Goal: Ask a question: Seek information or help from site administrators or community

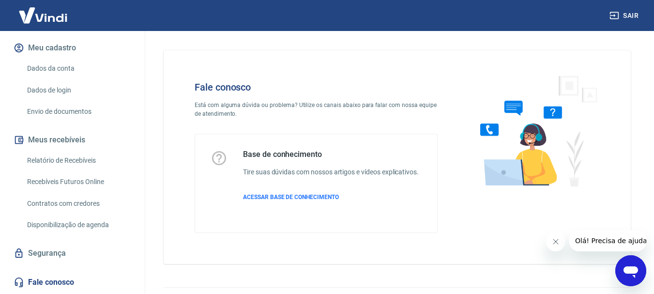
scroll to position [145, 0]
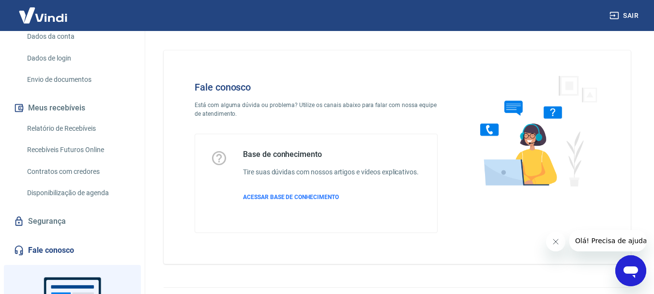
click at [636, 272] on icon "Abrir janela de mensagens" at bounding box center [631, 272] width 15 height 12
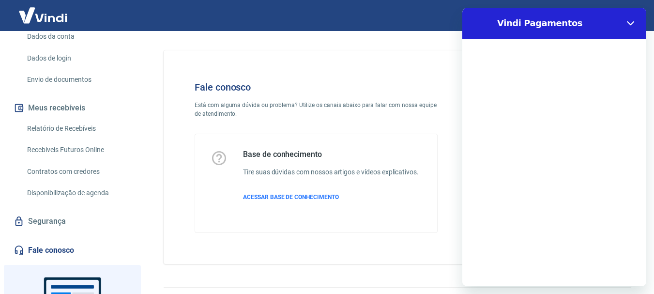
scroll to position [0, 0]
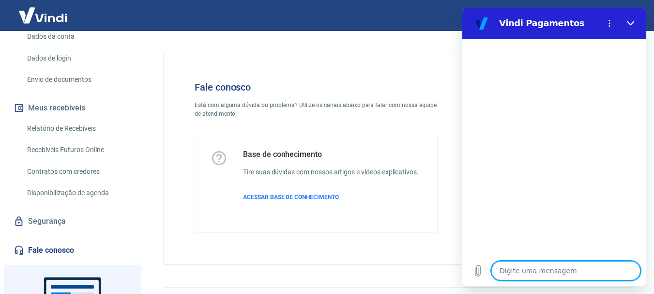
click at [541, 269] on textarea at bounding box center [566, 270] width 149 height 19
type textarea "O"
type textarea "x"
type textarea "Ol"
type textarea "x"
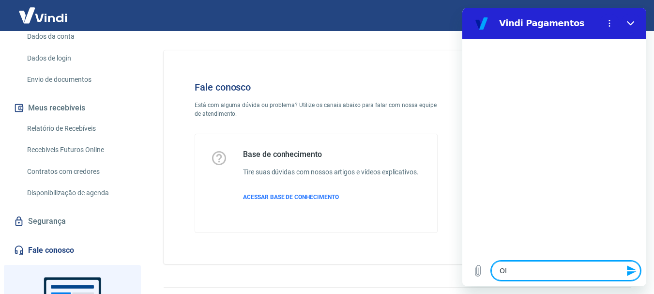
type textarea "Olá"
type textarea "x"
type textarea "f"
type textarea "x"
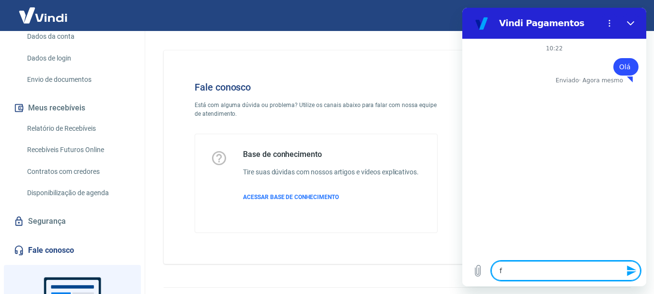
type textarea "fa"
type textarea "x"
type textarea "fal"
type textarea "x"
type textarea "fala"
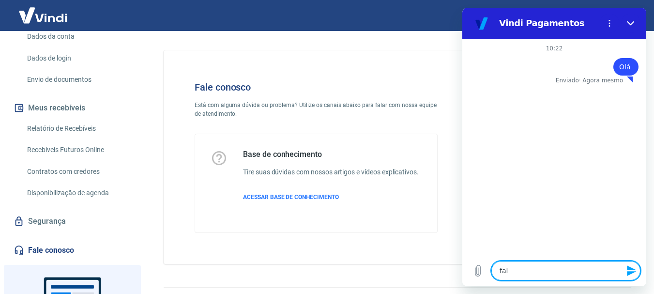
type textarea "x"
type textarea "falar"
type textarea "x"
type textarea "falar"
type textarea "x"
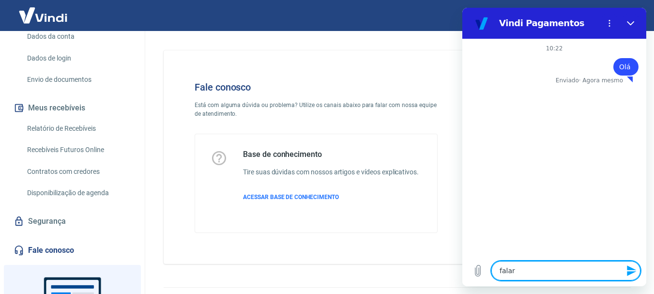
type textarea "falar c"
type textarea "x"
type textarea "falar co"
type textarea "x"
type textarea "falar com"
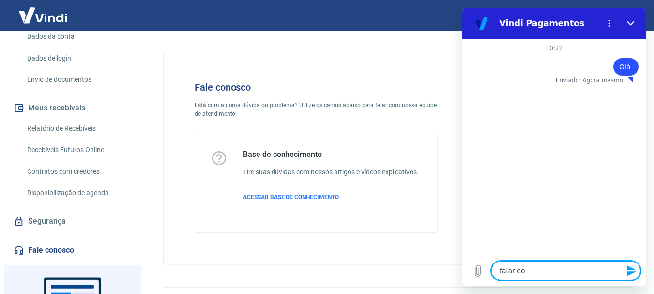
type textarea "x"
type textarea "falar com"
type textarea "x"
type textarea "falar com a"
type textarea "x"
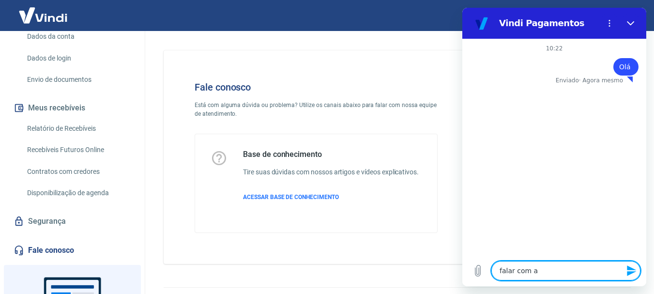
type textarea "falar com at"
type textarea "x"
type textarea "falar com ate"
type textarea "x"
type textarea "falar com [GEOGRAPHIC_DATA]"
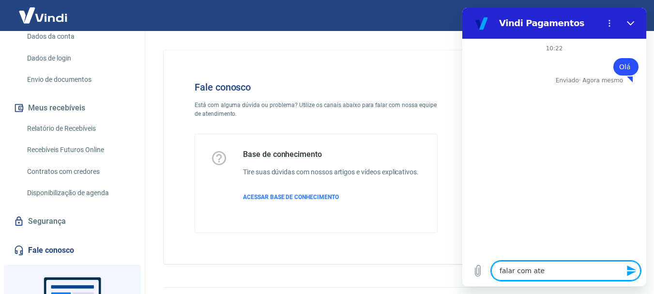
type textarea "x"
type textarea "falar com atend"
type textarea "x"
type textarea "falar com atende"
type textarea "x"
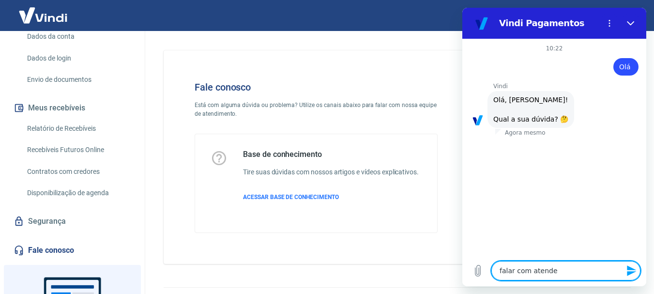
type textarea "falar com atenden"
type textarea "x"
type textarea "falar com atendent"
type textarea "x"
type textarea "falar com atendente"
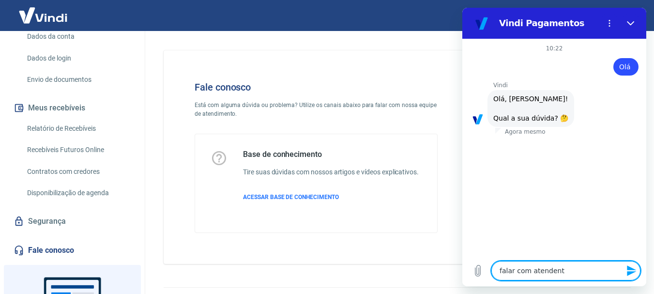
type textarea "x"
type textarea "falar com atendente"
type textarea "x"
type textarea "falar com atendente h"
type textarea "x"
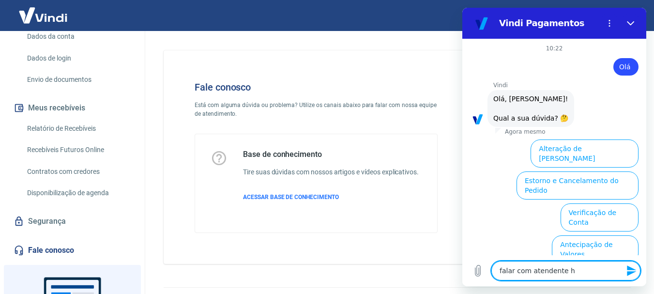
scroll to position [83, 0]
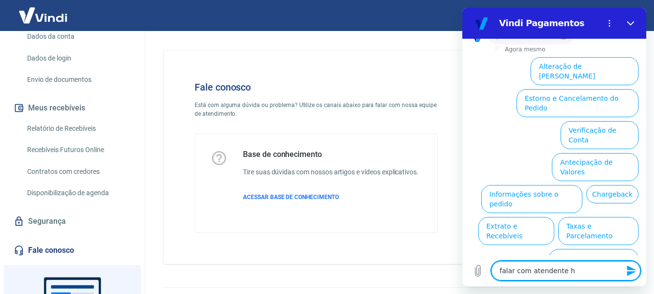
type textarea "falar com atendente hu"
type textarea "x"
type textarea "falar com atendente hum"
type textarea "x"
type textarea "falar com atendente huma"
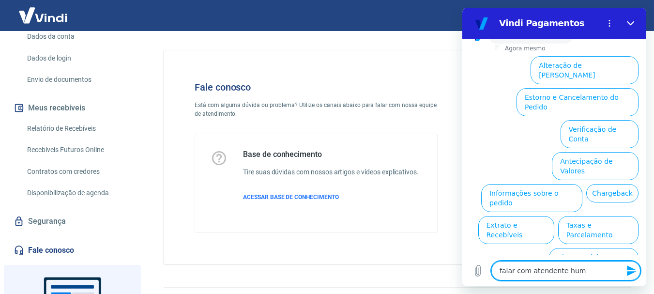
type textarea "x"
type textarea "falar com atendente human"
type textarea "x"
type textarea "falar com atendente humano"
type textarea "x"
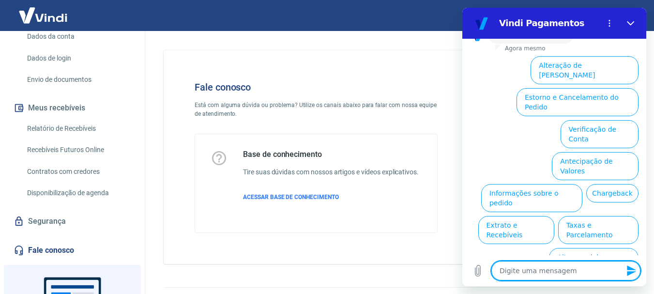
scroll to position [0, 0]
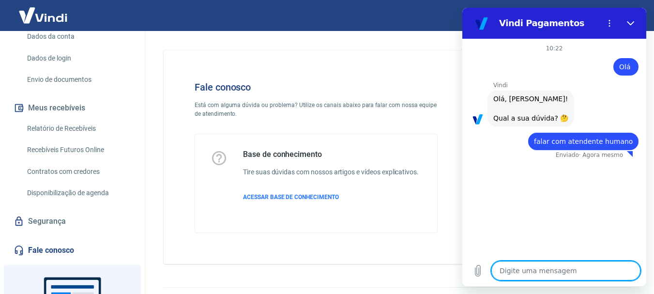
type textarea "x"
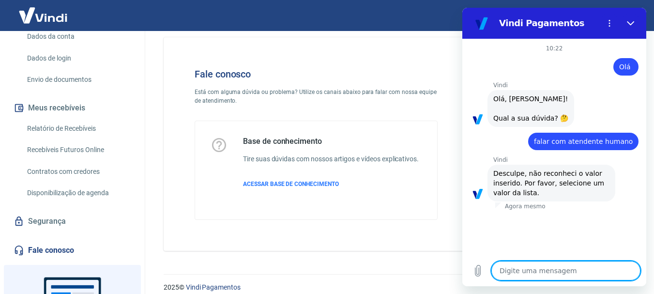
scroll to position [23, 0]
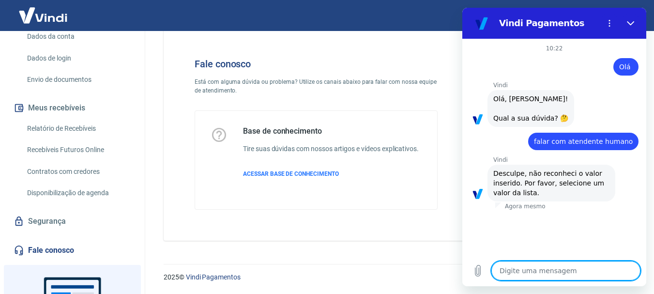
click at [521, 268] on textarea at bounding box center [566, 270] width 149 height 19
type textarea "."
type textarea "x"
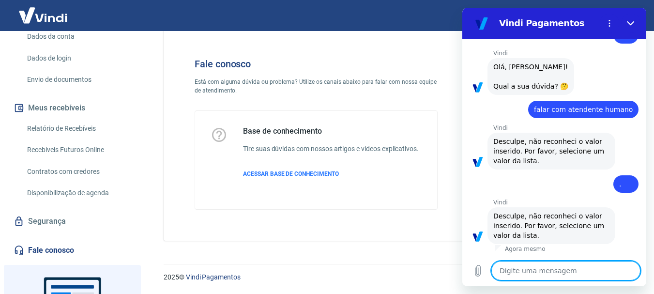
scroll to position [0, 0]
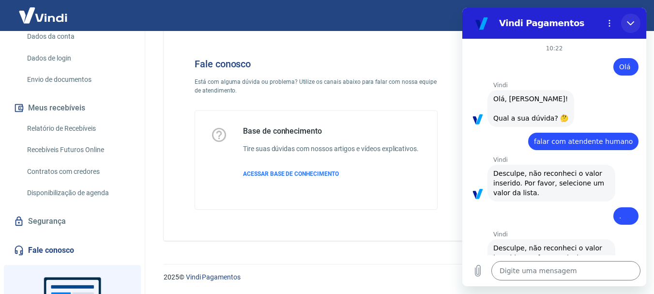
drag, startPoint x: 633, startPoint y: 17, endPoint x: 1095, endPoint y: 26, distance: 462.6
click at [633, 17] on button "Fechar" at bounding box center [630, 23] width 19 height 19
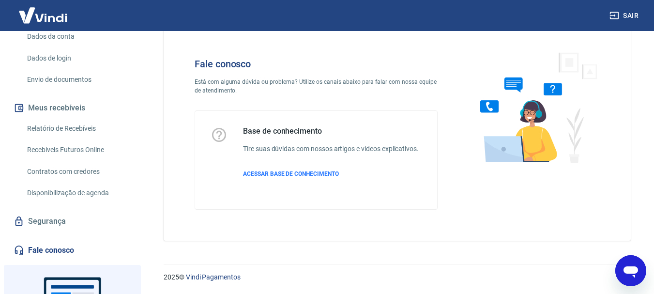
click at [635, 271] on icon "Abrir janela de mensagens" at bounding box center [631, 272] width 15 height 12
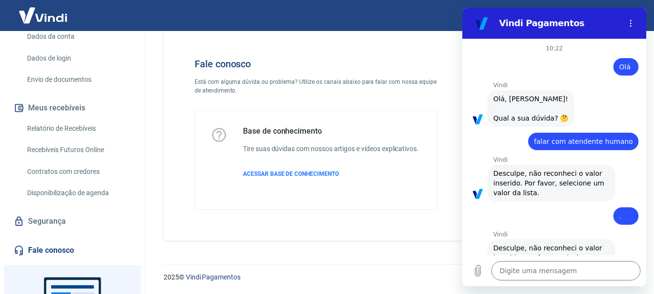
type textarea "x"
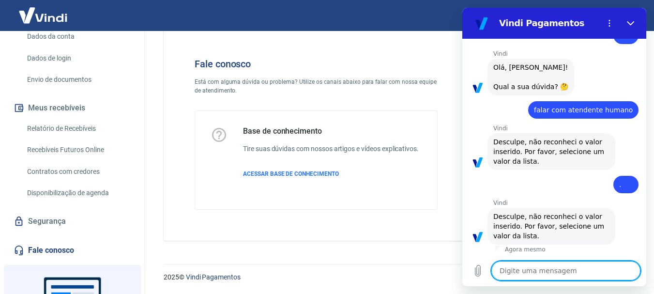
scroll to position [32, 0]
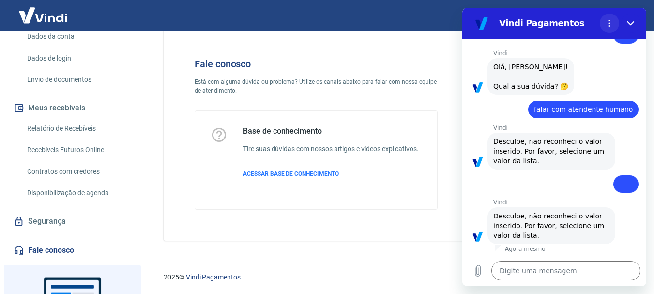
click at [610, 24] on circle "Menu de opções" at bounding box center [609, 23] width 1 height 1
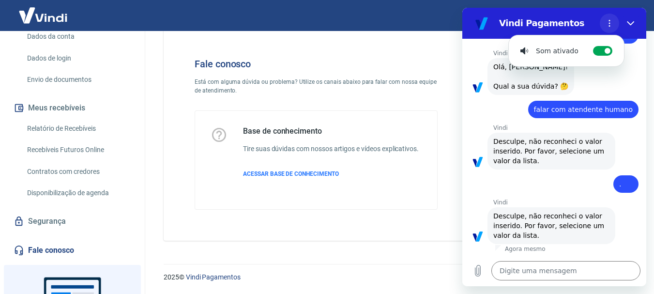
click at [609, 23] on circle "Menu de opções" at bounding box center [609, 23] width 1 height 1
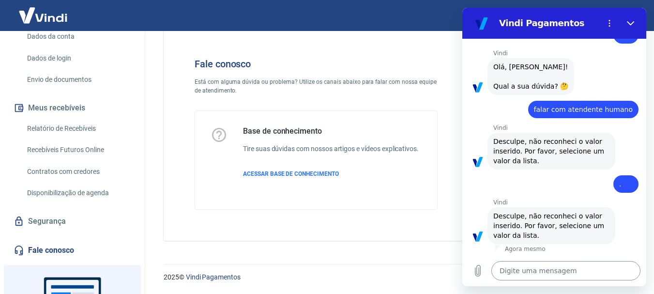
click at [537, 267] on textarea at bounding box center [566, 270] width 149 height 19
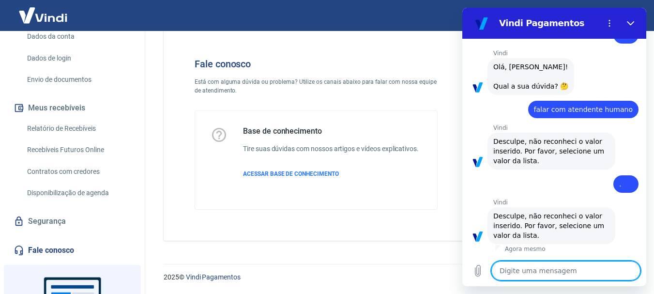
type textarea "m"
type textarea "x"
type textarea "ma"
type textarea "x"
type textarea "man"
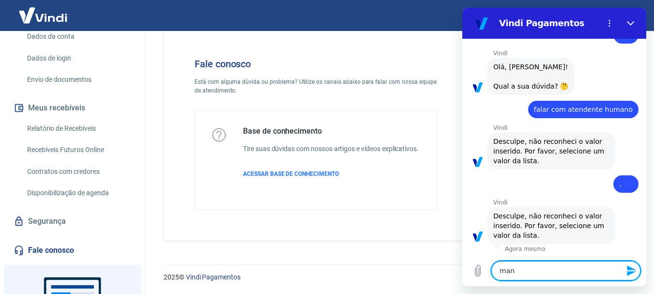
type textarea "x"
type textarea "mand"
type textarea "x"
type textarea "manda"
type textarea "x"
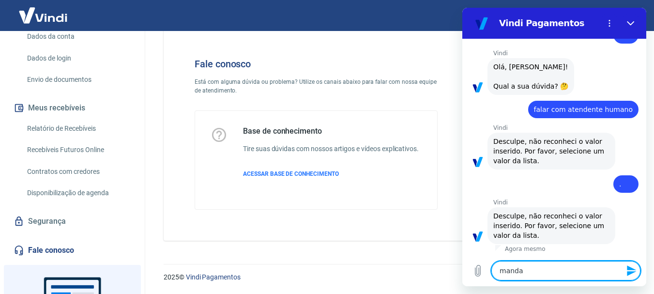
type textarea "manda"
type textarea "x"
type textarea "manda l"
type textarea "x"
type textarea "manda li"
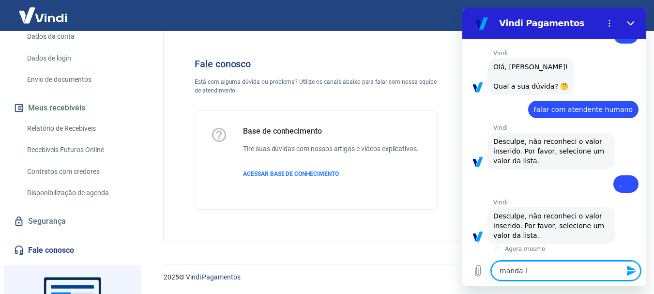
type textarea "x"
type textarea "manda lis"
type textarea "x"
type textarea "manda list"
type textarea "x"
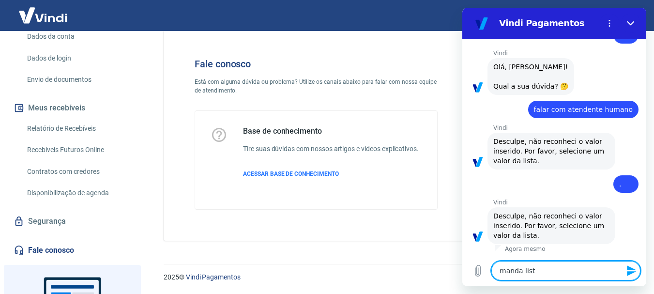
type textarea "manda lista"
type textarea "x"
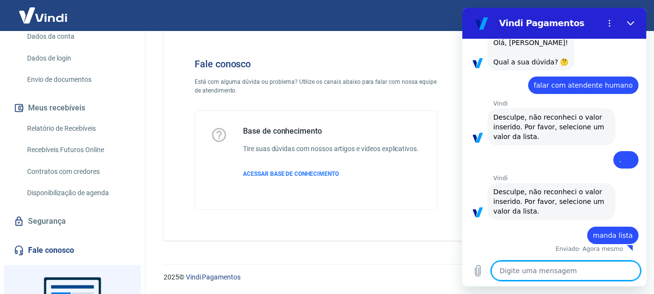
scroll to position [55, 0]
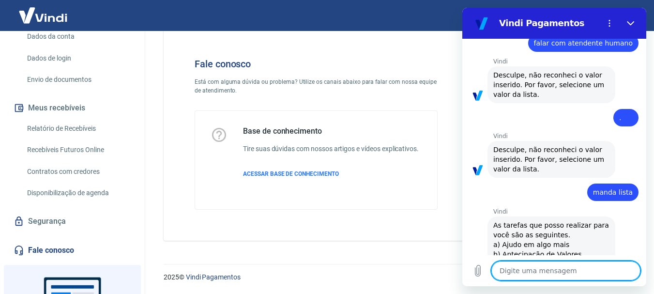
type textarea "x"
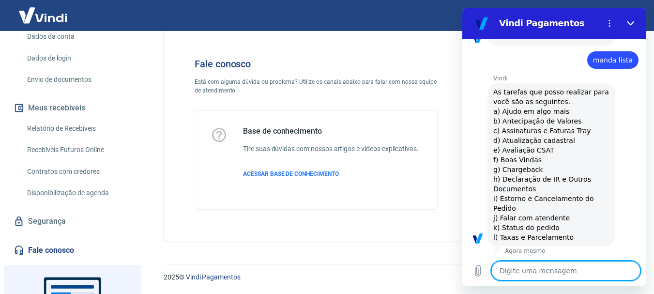
scroll to position [232, 0]
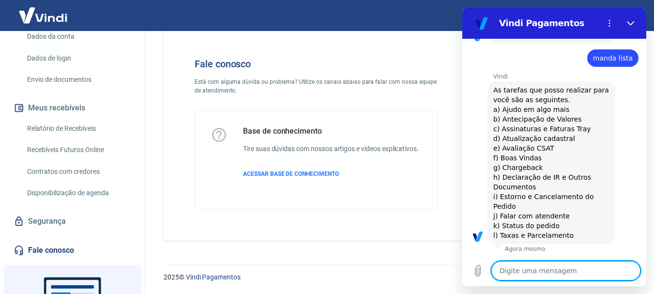
type textarea "j"
type textarea "x"
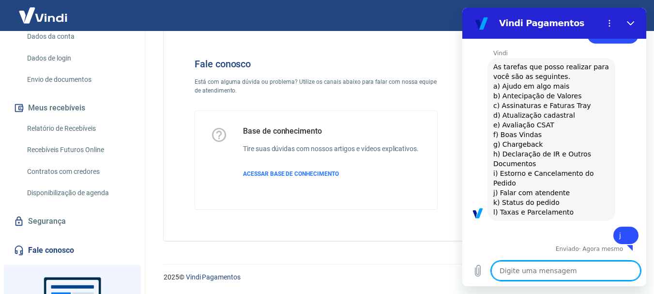
type textarea "x"
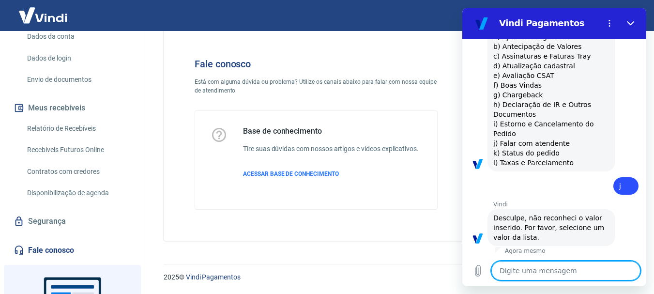
scroll to position [307, 0]
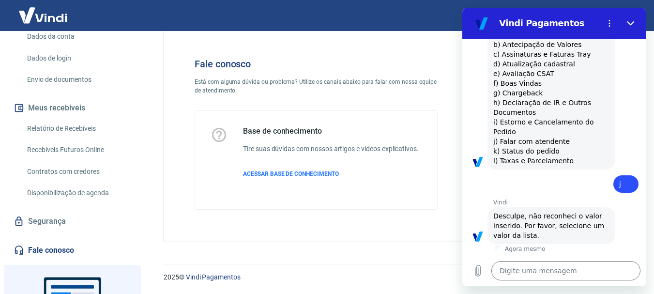
drag, startPoint x: 500, startPoint y: 142, endPoint x: 567, endPoint y: 142, distance: 66.4
click at [567, 142] on div "Vindi diz: As tarefas que posso realizar para você são as seguintes. a) Ajudo e…" at bounding box center [552, 88] width 128 height 163
copy span "Falar com atendente"
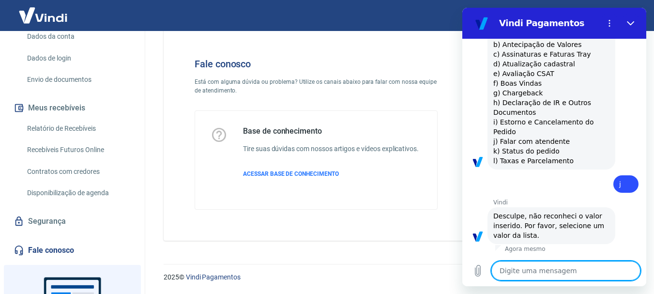
click at [529, 270] on textarea at bounding box center [566, 270] width 149 height 19
paste textarea "Falar com atendente"
type textarea "Falar com atendente"
type textarea "x"
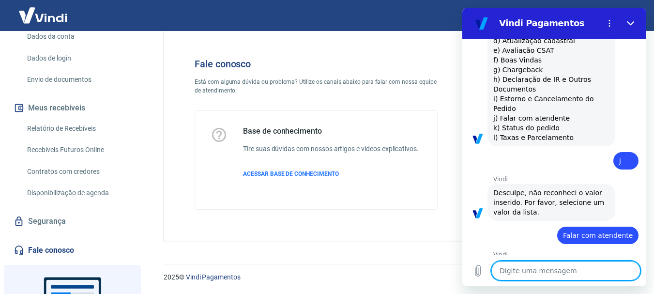
type textarea "x"
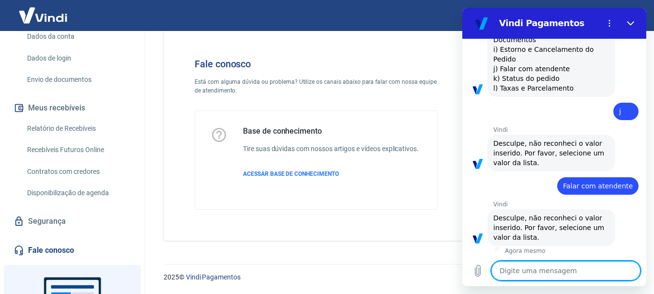
scroll to position [382, 0]
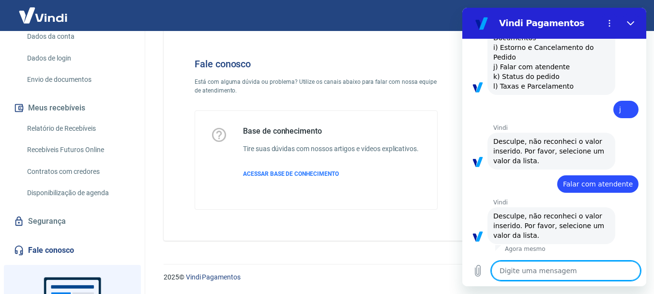
type textarea "m"
type textarea "x"
type textarea "ma"
type textarea "x"
type textarea "man"
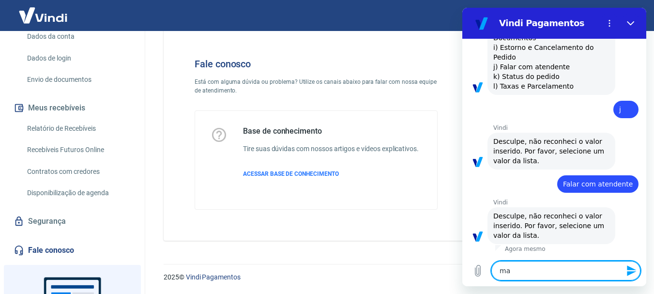
type textarea "x"
type textarea "mand"
type textarea "x"
type textarea "manda"
type textarea "x"
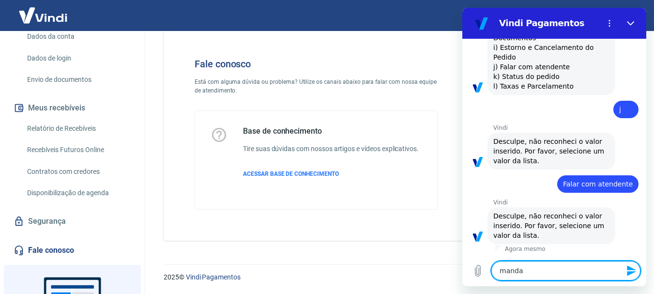
type textarea "mandar"
type textarea "x"
type textarea "mandar"
type textarea "x"
type textarea "mandar l"
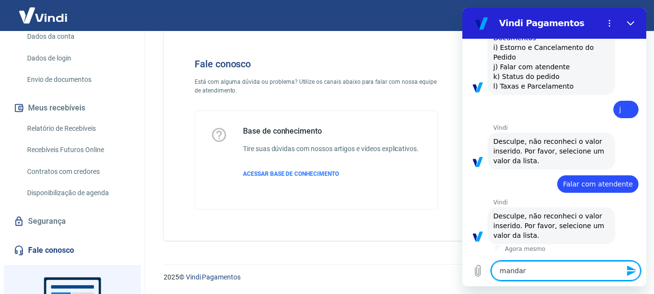
type textarea "x"
type textarea "mandar li"
type textarea "x"
type textarea "mandar lis"
type textarea "x"
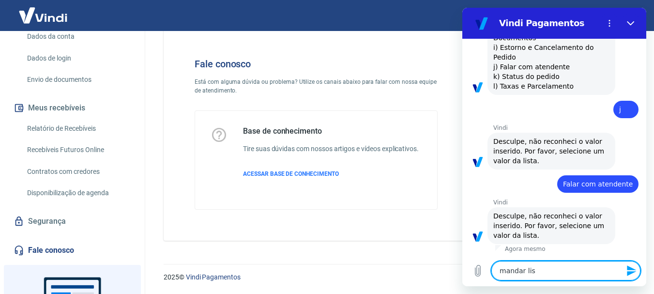
type textarea "mandar list"
type textarea "x"
type textarea "mandar lista"
type textarea "x"
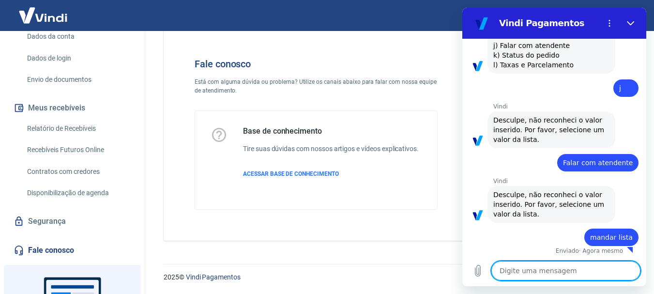
scroll to position [405, 0]
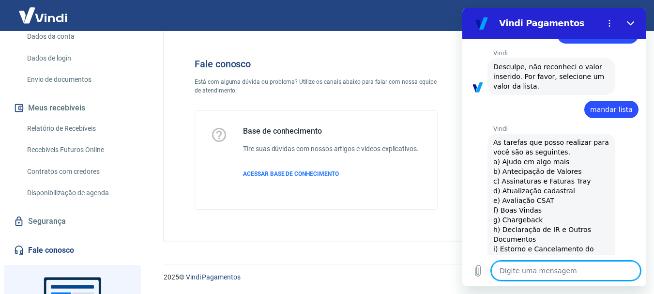
type textarea "x"
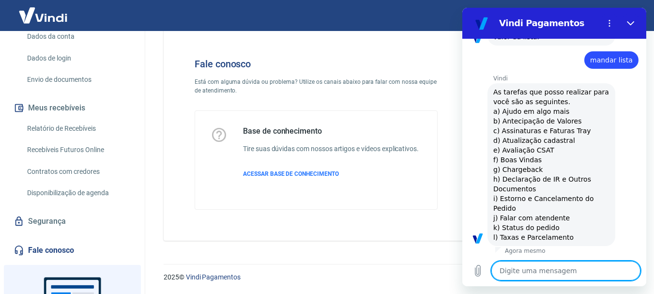
scroll to position [582, 0]
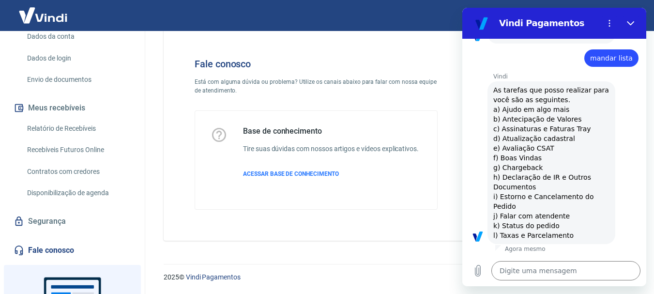
drag, startPoint x: 493, startPoint y: 217, endPoint x: 567, endPoint y: 216, distance: 73.6
click at [567, 216] on div "Vindi diz: As tarefas que posso realizar para você são as seguintes. a) Ajudo e…" at bounding box center [552, 162] width 128 height 163
copy span "j) Falar com atendente"
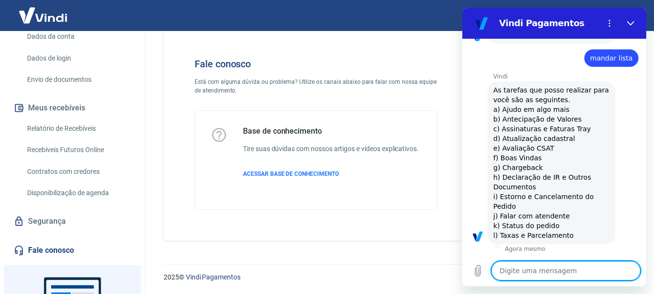
click at [533, 266] on textarea at bounding box center [566, 270] width 149 height 19
paste textarea "j) Falar com atendente"
type textarea "j) Falar com atendente"
type textarea "x"
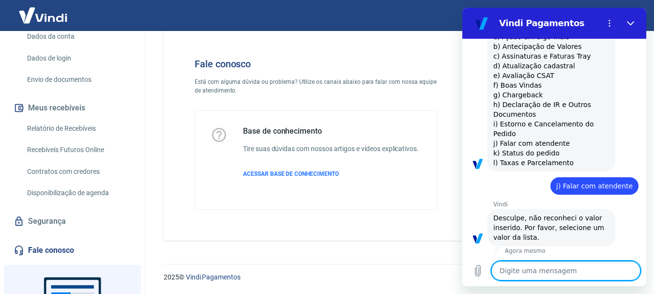
scroll to position [657, 0]
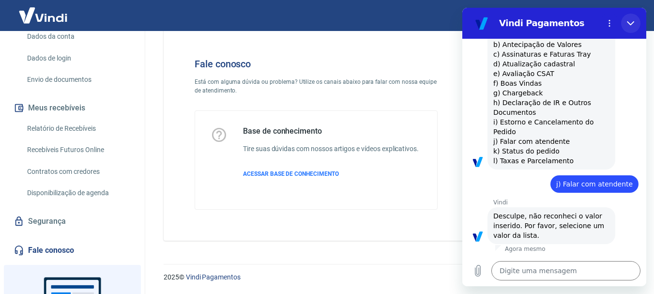
click at [628, 27] on button "Fechar" at bounding box center [630, 23] width 19 height 19
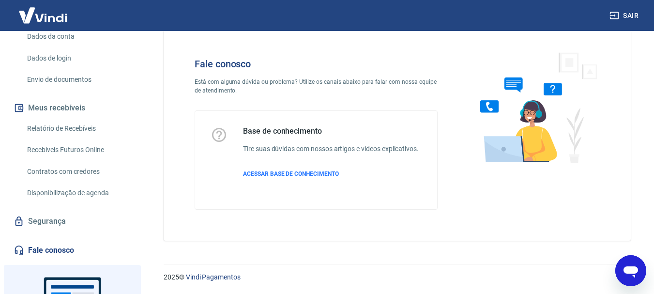
click at [638, 269] on icon "Abrir janela de mensagens" at bounding box center [630, 270] width 17 height 17
type textarea "x"
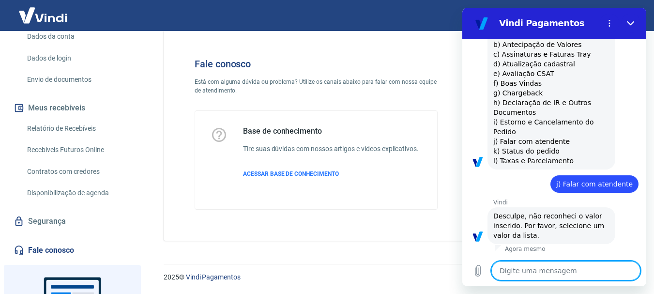
click at [638, 269] on textarea at bounding box center [566, 270] width 149 height 19
click at [326, 214] on div "Fale conosco Está com alguma dúvida ou problema? Utilize os canais abaixo para …" at bounding box center [316, 134] width 274 height 183
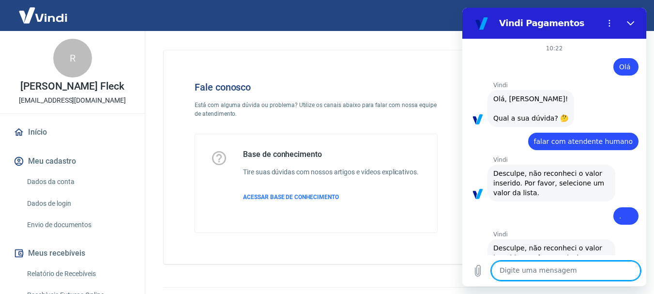
scroll to position [657, 0]
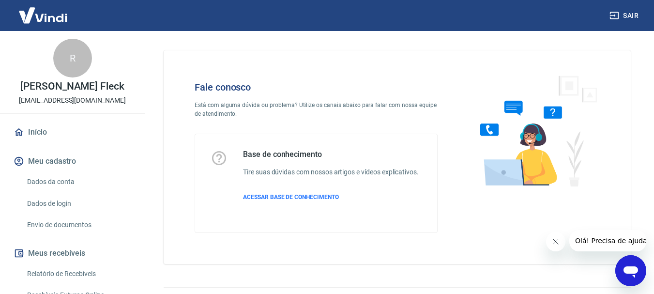
click at [628, 271] on icon "Abrir janela de mensagens" at bounding box center [631, 272] width 15 height 12
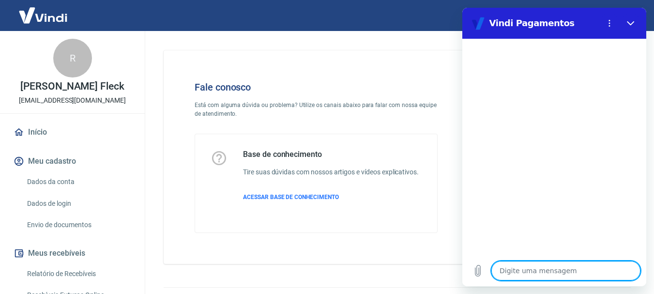
click at [537, 272] on textarea at bounding box center [566, 270] width 149 height 19
type textarea "o"
type textarea "x"
type textarea "ol"
type textarea "x"
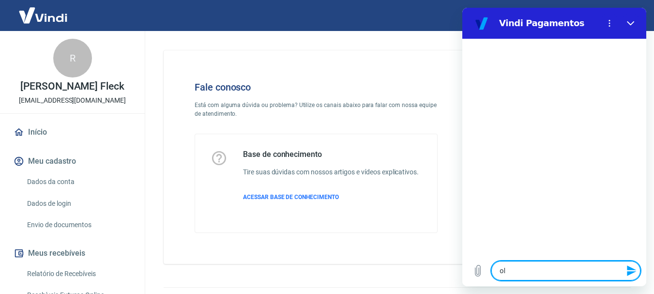
type textarea "olá"
type textarea "x"
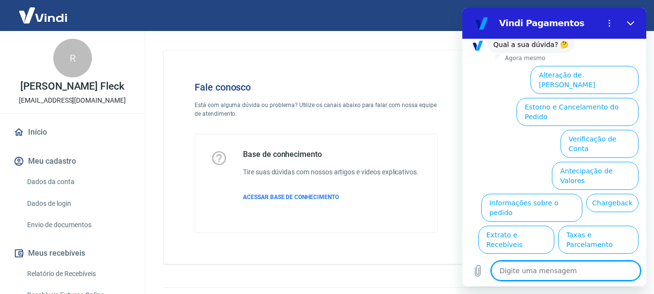
scroll to position [83, 0]
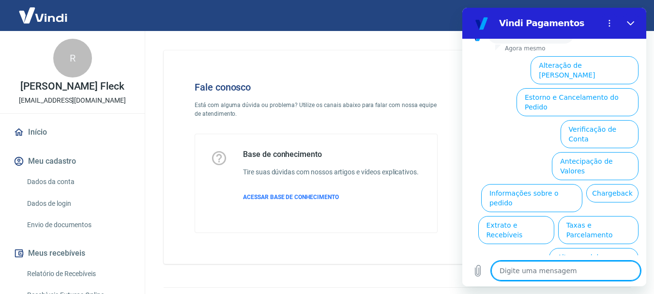
type textarea "x"
click at [535, 279] on textarea at bounding box center [566, 270] width 149 height 19
type textarea "f"
type textarea "x"
type textarea "fa"
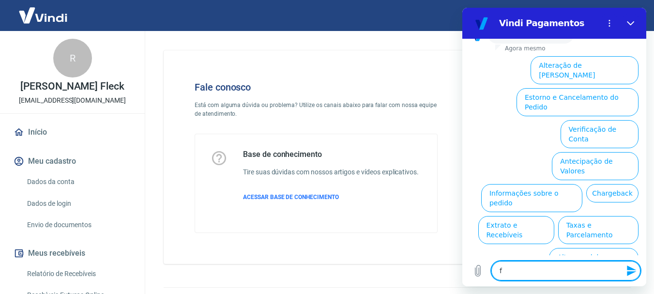
type textarea "x"
type textarea "fal"
type textarea "x"
type textarea "fala"
type textarea "x"
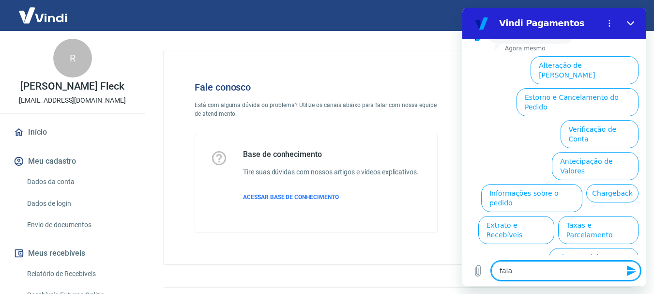
type textarea "falar"
type textarea "x"
type textarea "falar"
type textarea "x"
type textarea "falar c"
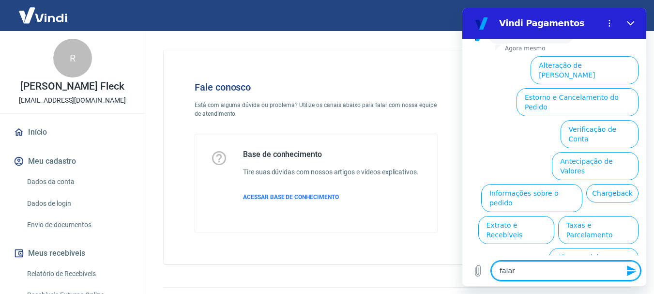
type textarea "x"
type textarea "falar co"
type textarea "x"
type textarea "falar com"
type textarea "x"
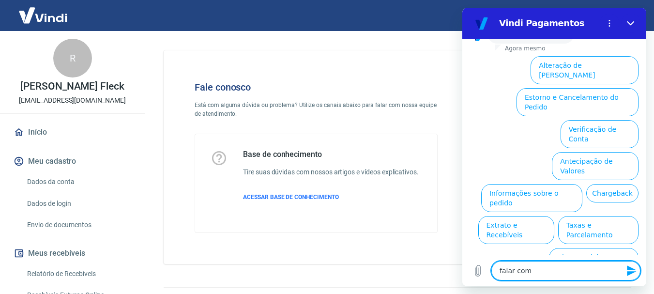
type textarea "falar com"
type textarea "x"
type textarea "falar com a"
type textarea "x"
type textarea "falar com at"
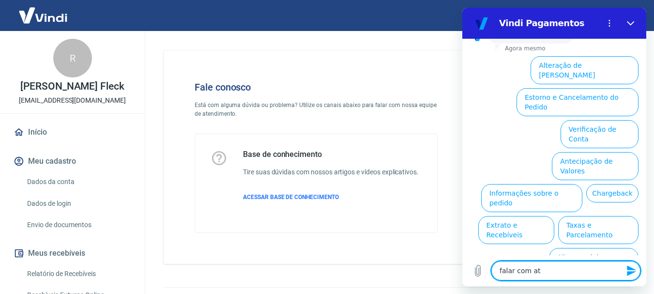
type textarea "x"
type textarea "falar com ate"
type textarea "x"
type textarea "falar com [GEOGRAPHIC_DATA]"
type textarea "x"
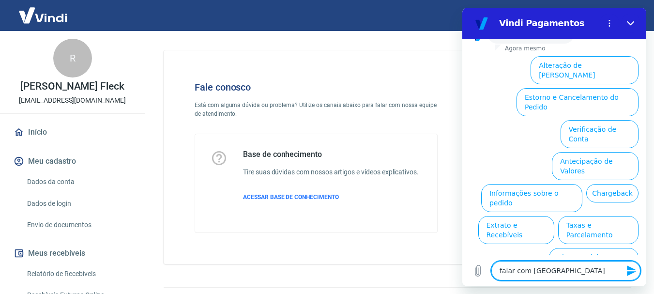
type textarea "falar com atend"
type textarea "x"
type textarea "falar com atende"
type textarea "x"
type textarea "falar com atenden"
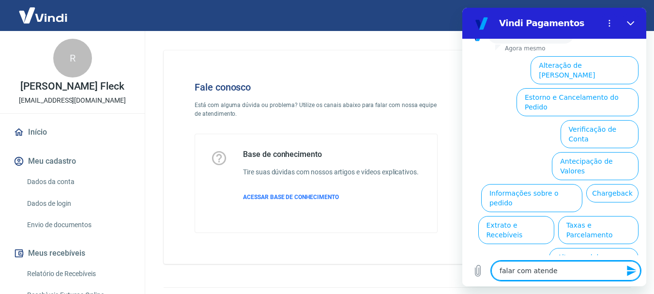
type textarea "x"
type textarea "falar com atendent"
type textarea "x"
type textarea "falar com atendente"
type textarea "x"
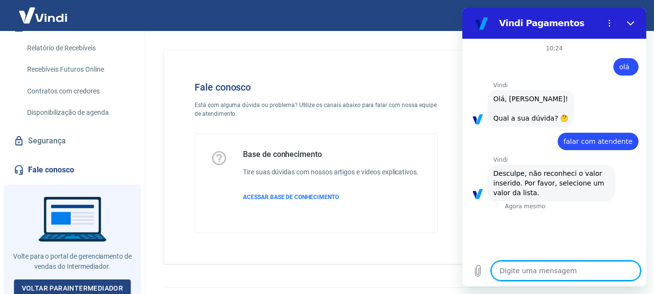
scroll to position [230, 0]
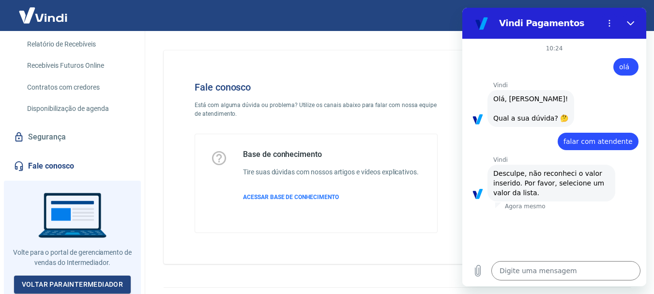
click at [49, 159] on link "Fale conosco" at bounding box center [73, 165] width 122 height 21
click at [51, 163] on link "Fale conosco" at bounding box center [73, 165] width 122 height 21
click at [626, 25] on button "Fechar" at bounding box center [630, 23] width 19 height 19
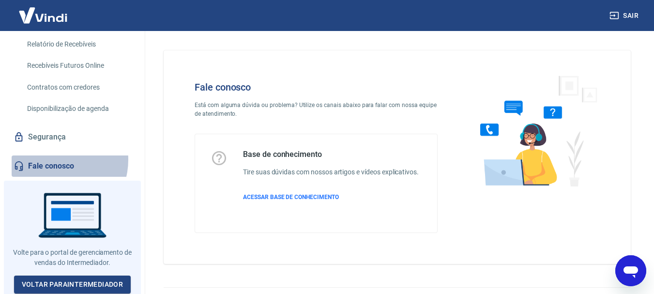
click at [55, 160] on link "Fale conosco" at bounding box center [73, 165] width 122 height 21
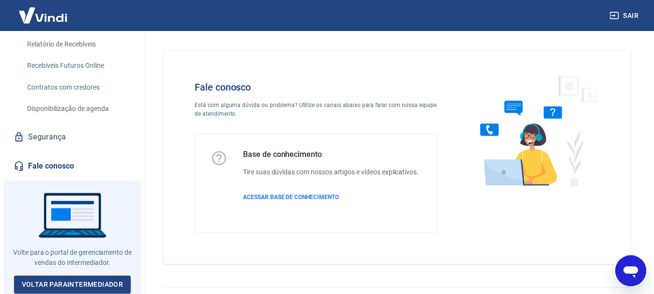
click at [42, 168] on link "Fale conosco" at bounding box center [73, 165] width 122 height 21
click at [625, 267] on icon "Abrir janela de mensagens" at bounding box center [630, 270] width 17 height 17
type textarea "x"
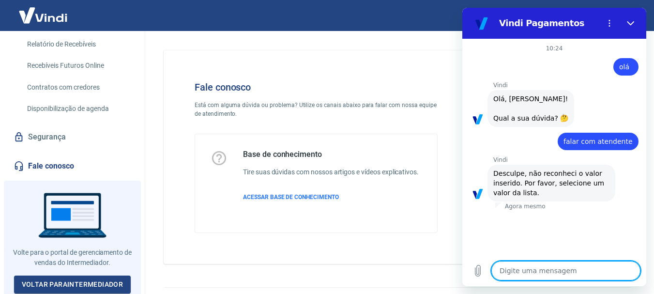
click at [557, 269] on textarea at bounding box center [566, 270] width 149 height 19
type textarea "f"
type textarea "x"
type textarea "fa"
type textarea "x"
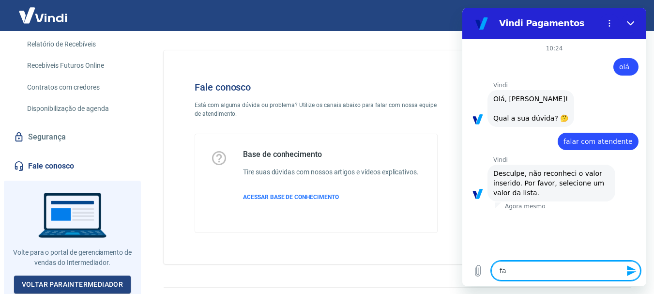
type textarea "fal"
type textarea "x"
type textarea "fala"
type textarea "x"
type textarea "falar"
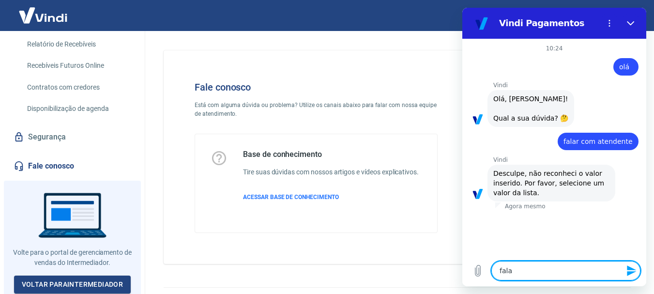
type textarea "x"
type textarea "falar"
type textarea "x"
type textarea "falar c"
type textarea "x"
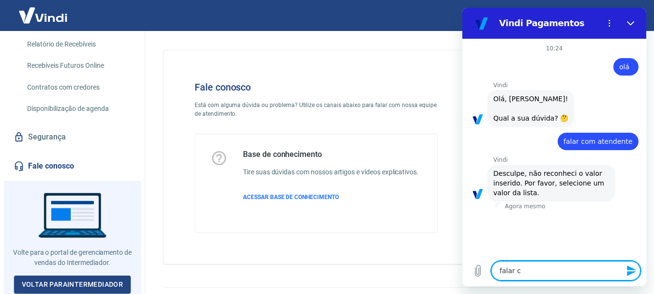
type textarea "falar co"
type textarea "x"
type textarea "falar co,"
type textarea "x"
type textarea "falar co"
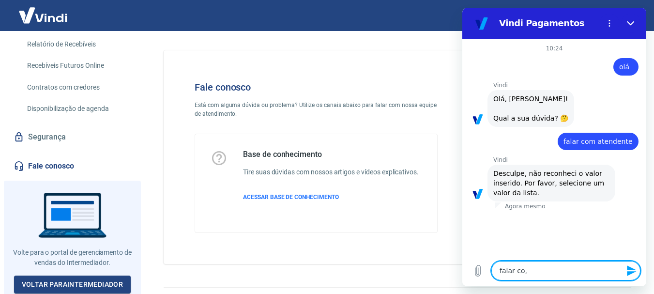
type textarea "x"
type textarea "falar com"
type textarea "x"
type textarea "falar com"
type textarea "x"
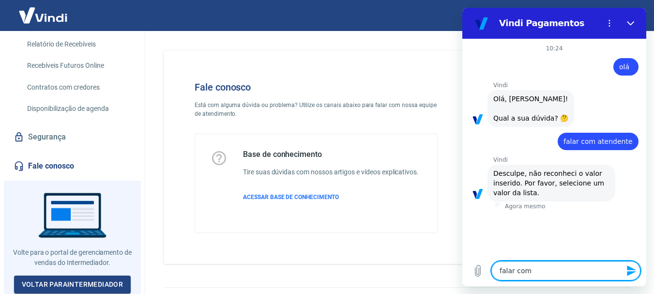
type textarea "falar com a"
type textarea "x"
type textarea "falar com at"
type textarea "x"
type textarea "falar com ate"
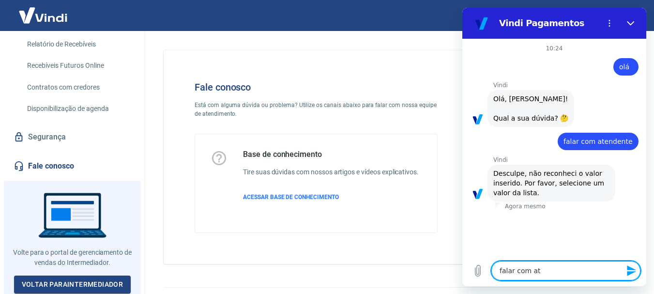
type textarea "x"
type textarea "falar com [GEOGRAPHIC_DATA]"
type textarea "x"
type textarea "falar com atend"
type textarea "x"
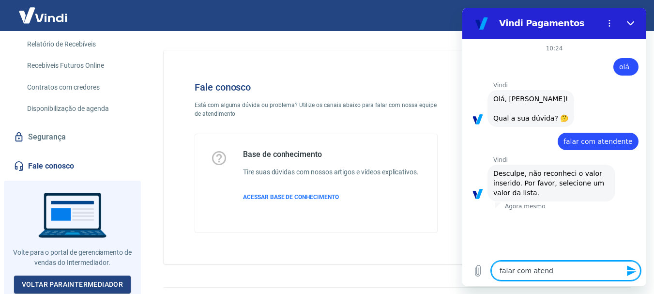
type textarea "falar com atende"
type textarea "x"
type textarea "falar com atenden"
type textarea "x"
type textarea "falar com atendent"
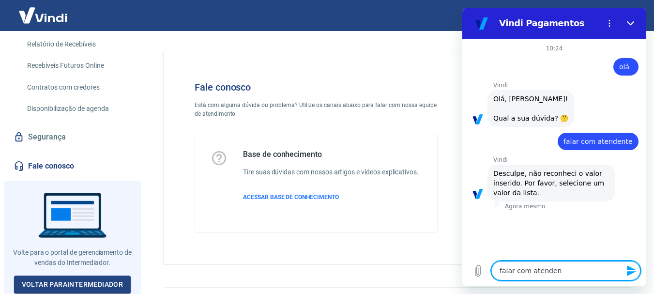
type textarea "x"
type textarea "falar com atendente"
type textarea "x"
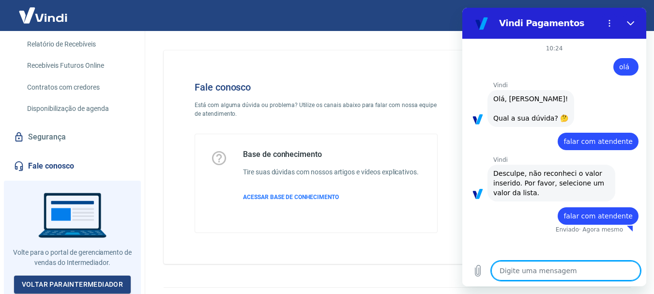
type textarea "x"
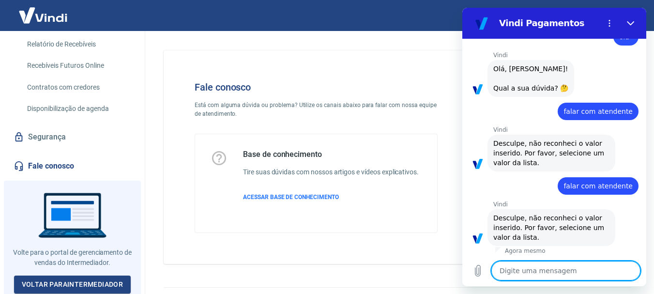
scroll to position [32, 0]
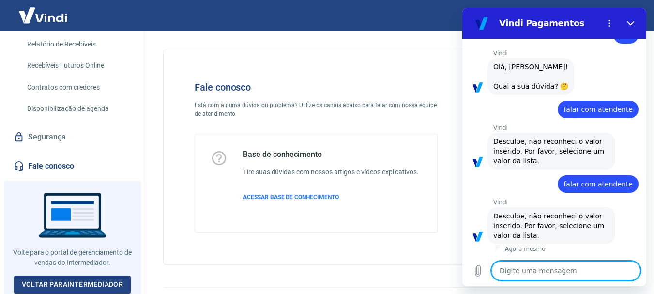
type textarea "q"
type textarea "x"
type textarea "qu"
type textarea "x"
type textarea "qua"
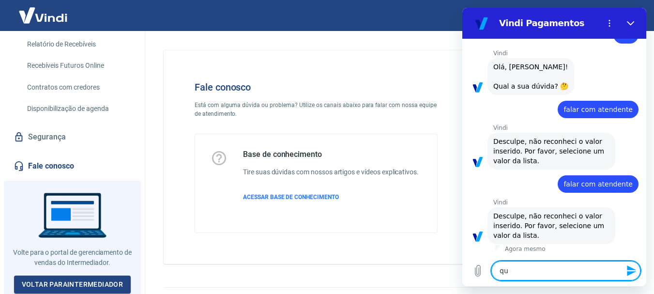
type textarea "x"
type textarea "qual"
type textarea "x"
type textarea "qual"
type textarea "x"
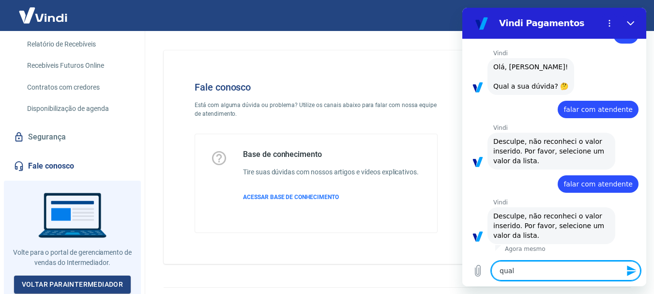
type textarea "qual l"
type textarea "x"
type textarea "qual li"
type textarea "x"
type textarea "qual lis"
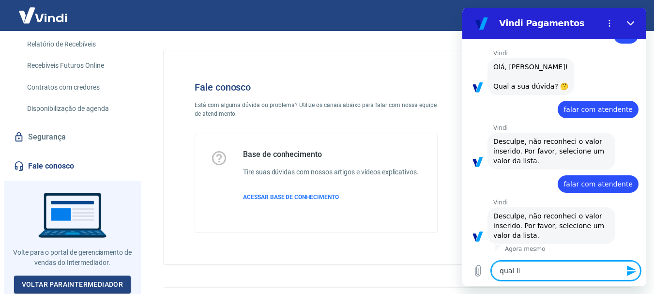
type textarea "x"
type textarea "qual list"
type textarea "x"
type textarea "qual lista"
type textarea "x"
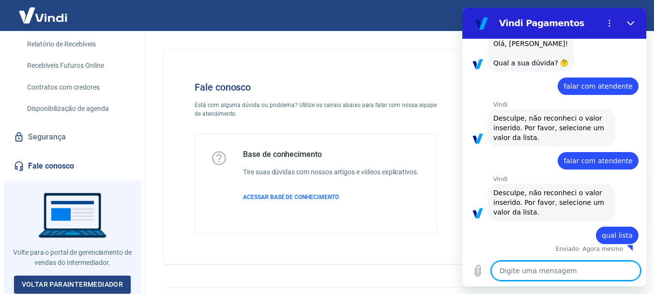
type textarea "x"
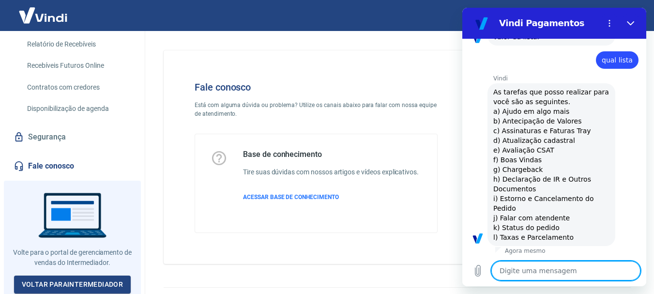
scroll to position [232, 0]
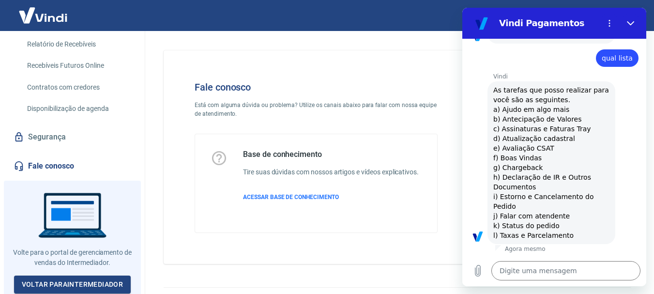
drag, startPoint x: 565, startPoint y: 214, endPoint x: 499, endPoint y: 217, distance: 65.9
click at [499, 217] on div "Vindi diz: As tarefas que posso realizar para você são as seguintes. a) Ajudo e…" at bounding box center [552, 162] width 128 height 163
copy span "Falar com atendente"
click at [523, 269] on textarea at bounding box center [566, 270] width 149 height 19
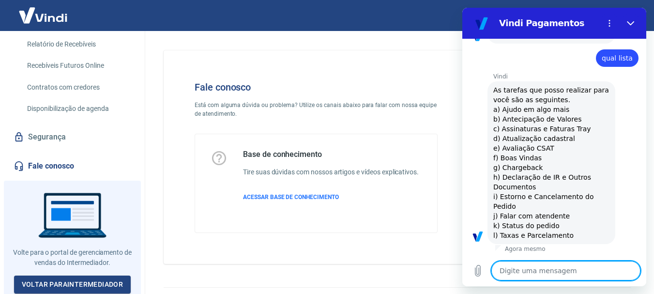
paste textarea "Falar com atendente"
type textarea "Falar com atendente"
type textarea "x"
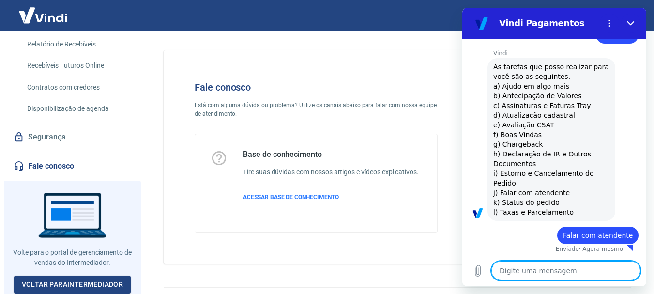
type textarea "x"
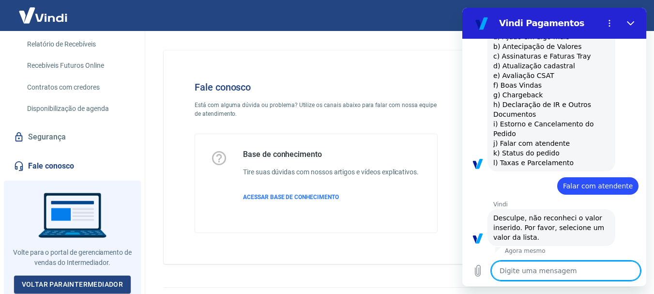
scroll to position [307, 0]
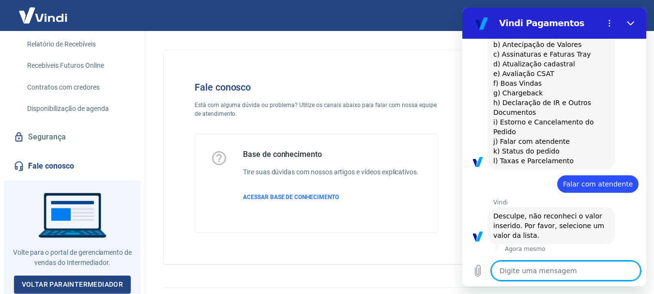
click at [523, 269] on textarea at bounding box center [566, 270] width 149 height 19
type textarea "J"
type textarea "x"
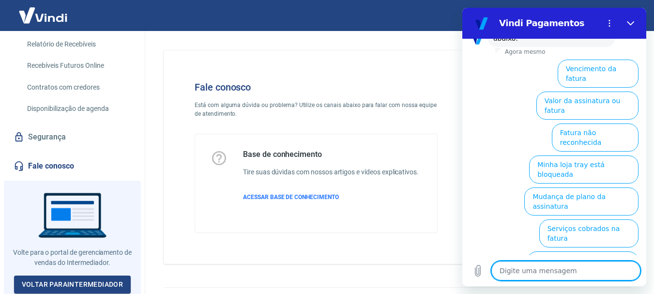
scroll to position [573, 0]
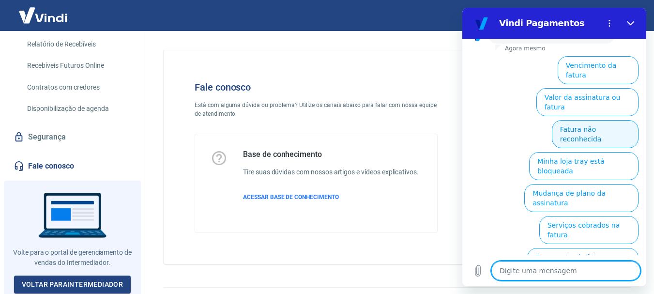
click at [574, 120] on button "Fatura não reconhecida" at bounding box center [595, 134] width 87 height 28
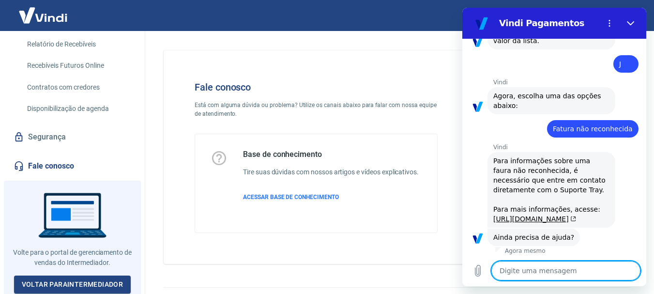
scroll to position [565, 0]
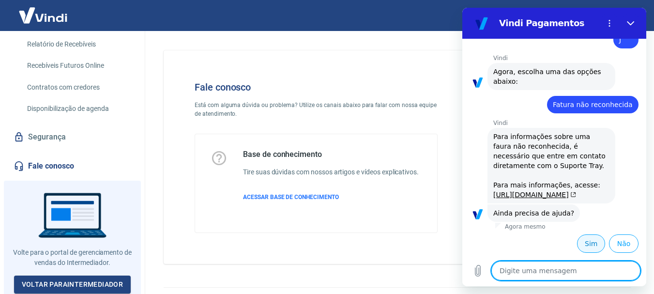
click at [585, 241] on button "Sim" at bounding box center [591, 243] width 28 height 18
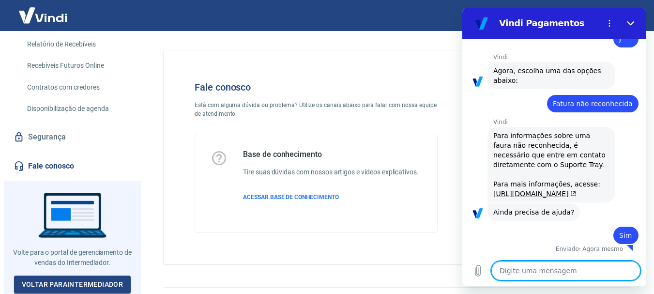
scroll to position [566, 0]
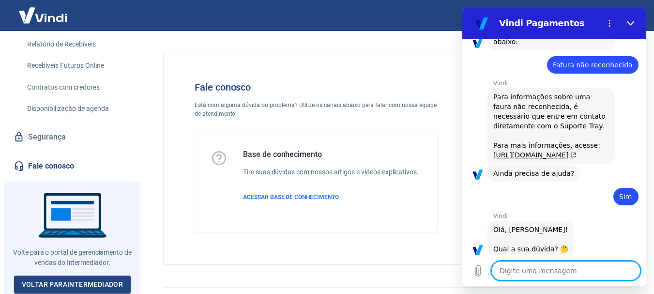
type textarea "x"
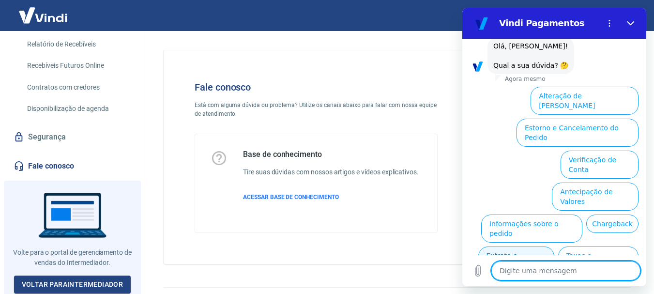
scroll to position [721, 0]
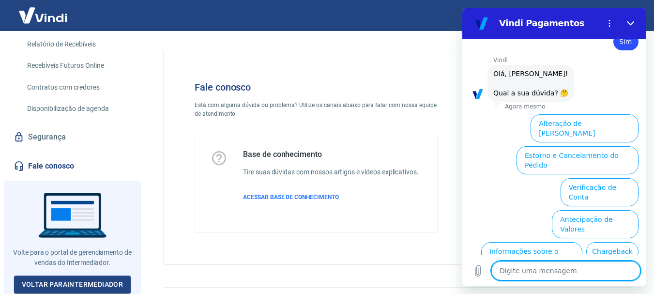
type textarea "F"
type textarea "x"
type textarea "Fa"
type textarea "x"
type textarea "Fal"
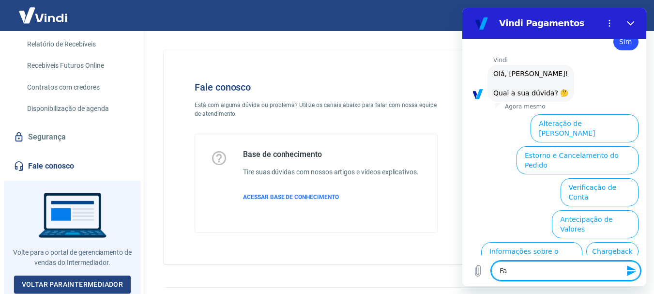
type textarea "x"
type textarea "Fala"
type textarea "x"
type textarea "Falar"
type textarea "x"
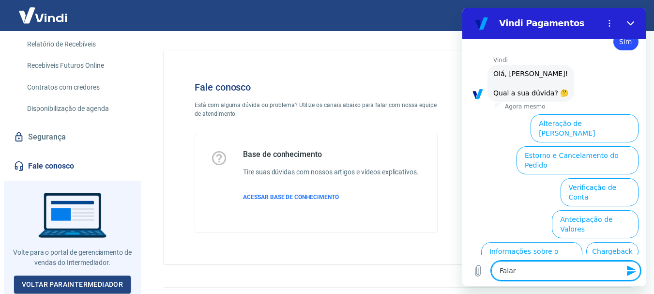
type textarea "Falar"
type textarea "x"
type textarea "Falar c"
type textarea "x"
type textarea "Falar co"
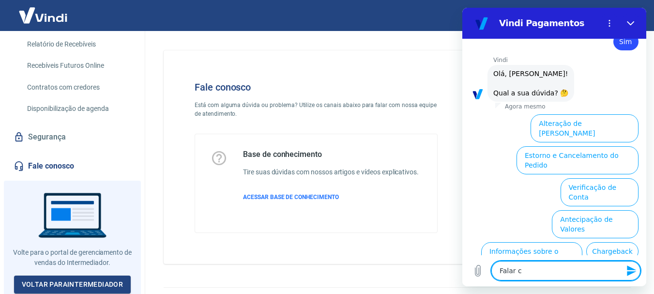
type textarea "x"
type textarea "Falar com"
type textarea "x"
type textarea "Falar com"
type textarea "x"
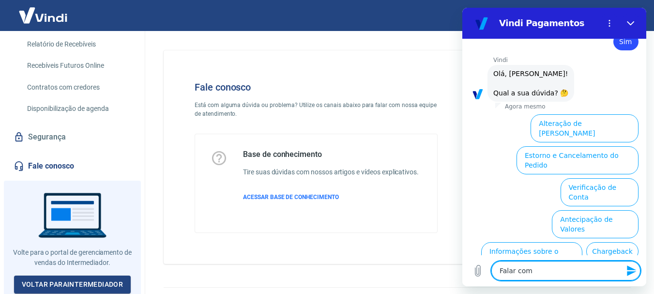
type textarea "Falar com a"
type textarea "x"
type textarea "Falar com at"
type textarea "x"
type textarea "Falar com ate"
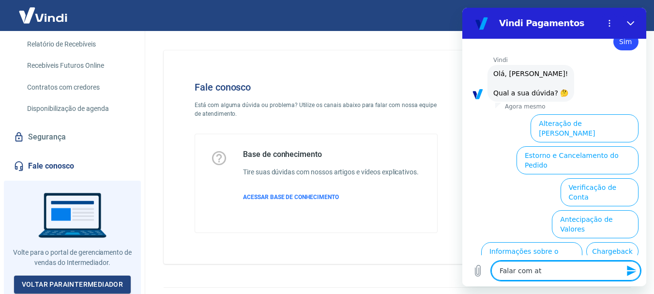
type textarea "x"
type textarea "Falar com aten"
type textarea "x"
type textarea "Falar com atend"
type textarea "x"
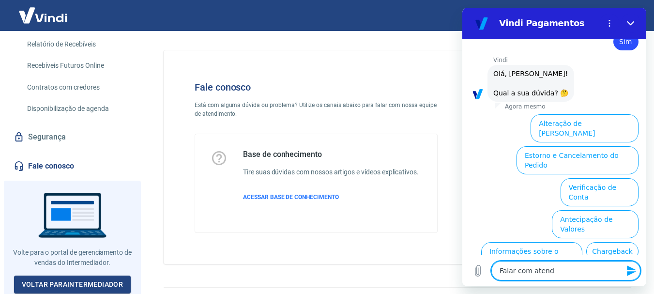
type textarea "Falar com atende"
type textarea "x"
type textarea "Falar com atenden"
type textarea "x"
type textarea "Falar com atendent"
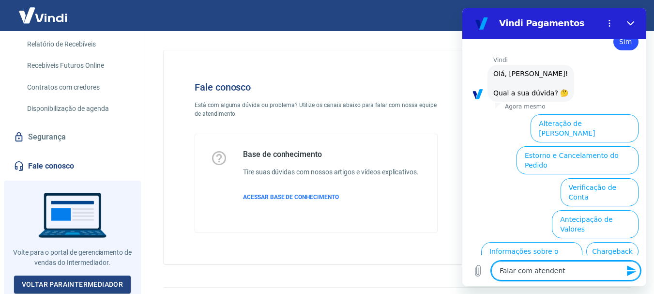
type textarea "x"
type textarea "Falar com atendente"
type textarea "x"
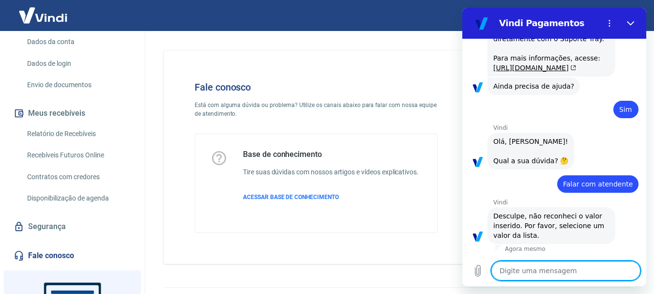
scroll to position [0, 0]
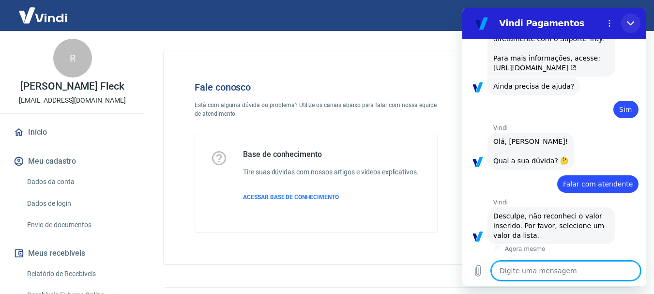
click at [628, 20] on icon "Fechar" at bounding box center [631, 23] width 8 height 8
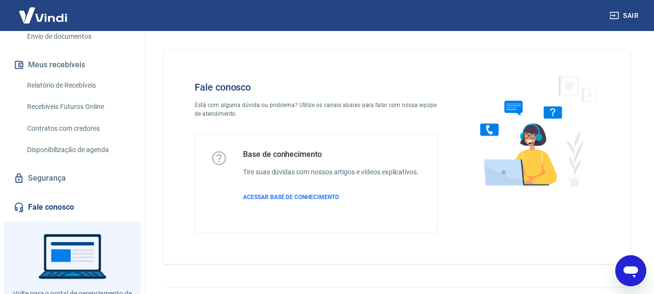
scroll to position [194, 0]
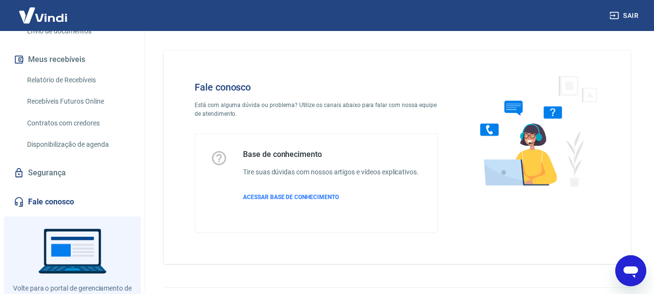
click at [44, 167] on link "Segurança" at bounding box center [73, 172] width 122 height 21
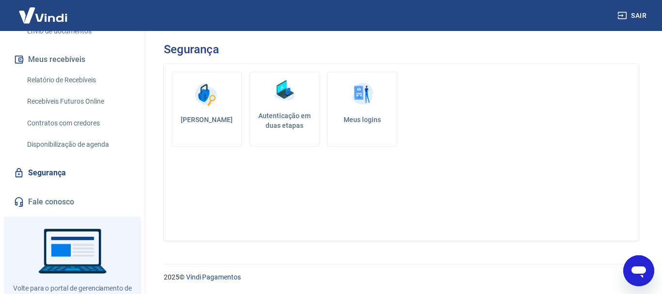
click at [51, 199] on link "Fale conosco" at bounding box center [73, 201] width 122 height 21
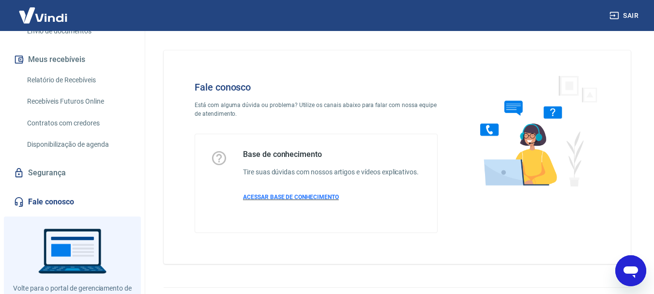
click at [315, 198] on span "ACESSAR BASE DE CONHECIMENTO" at bounding box center [291, 197] width 96 height 7
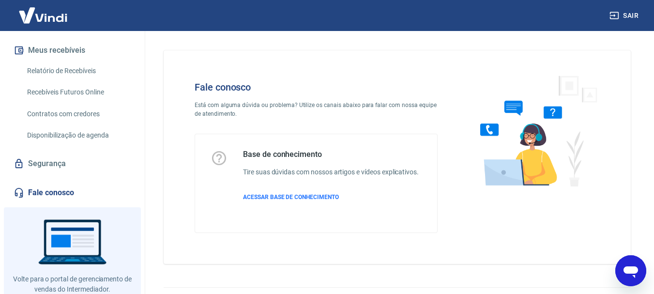
scroll to position [230, 0]
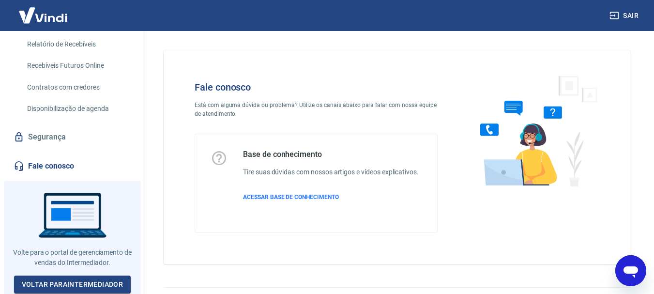
click at [44, 164] on link "Fale conosco" at bounding box center [73, 165] width 122 height 21
click at [629, 274] on icon "Abrir janela de mensagens" at bounding box center [631, 272] width 15 height 12
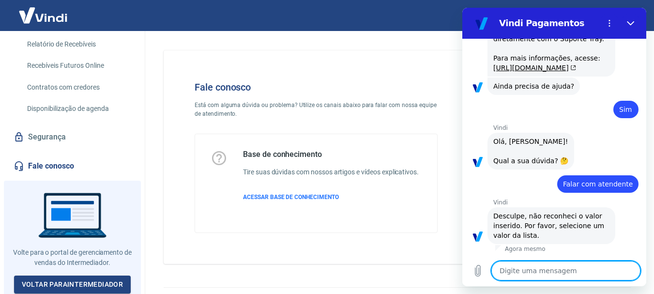
click at [557, 263] on textarea at bounding box center [566, 270] width 149 height 19
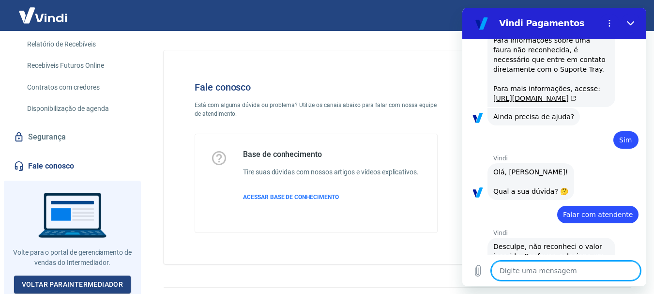
scroll to position [498, 0]
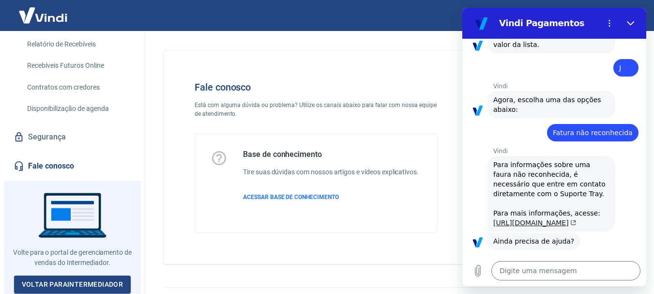
click at [514, 227] on link "https://basedeconhecimento.tray.com.br/hc/pt-br/articles/6743727654171-Como-ent…" at bounding box center [535, 223] width 83 height 8
type textarea "x"
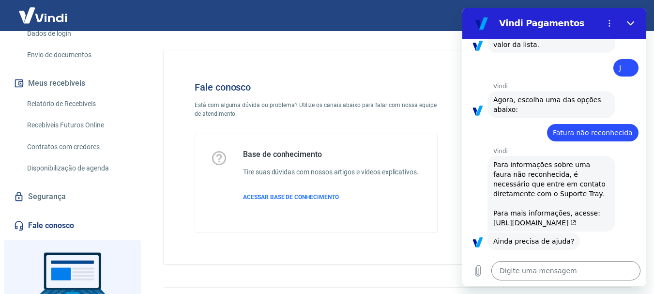
scroll to position [36, 0]
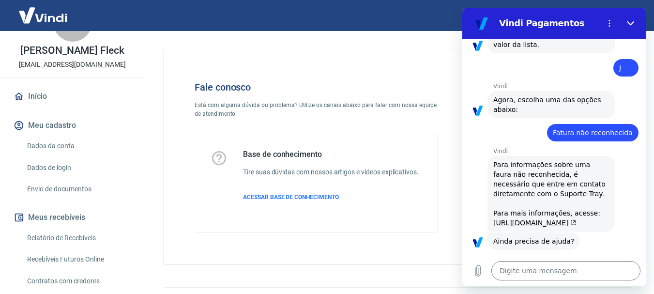
click at [56, 145] on link "Dados da conta" at bounding box center [78, 146] width 110 height 20
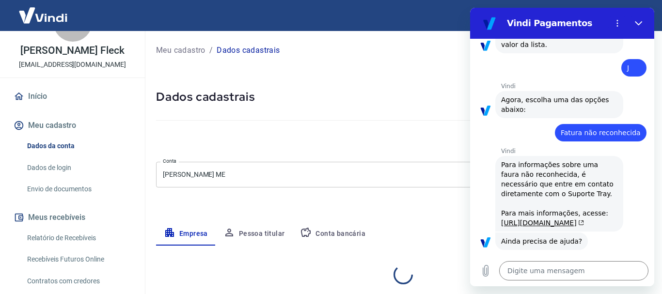
select select "PE"
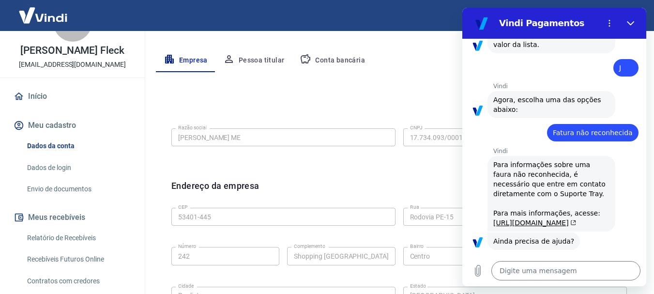
scroll to position [194, 0]
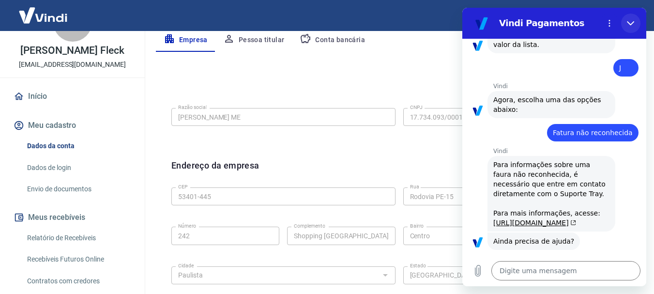
click at [630, 22] on icon "Fechar" at bounding box center [631, 23] width 8 height 8
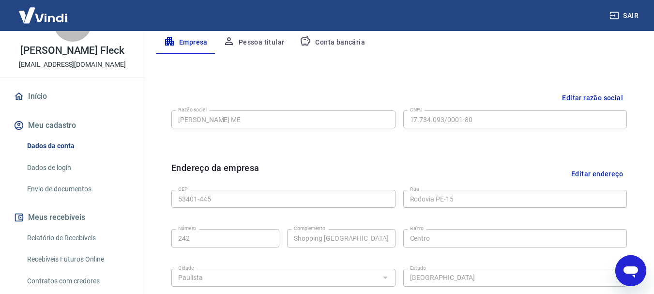
scroll to position [162, 0]
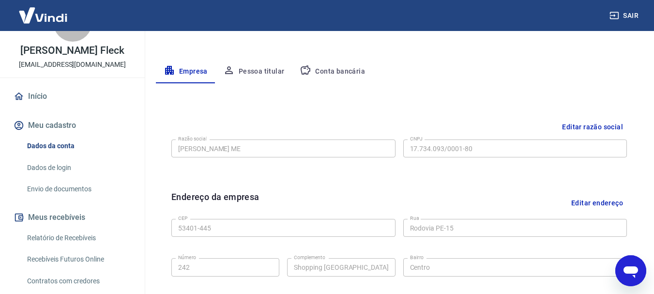
type textarea "x"
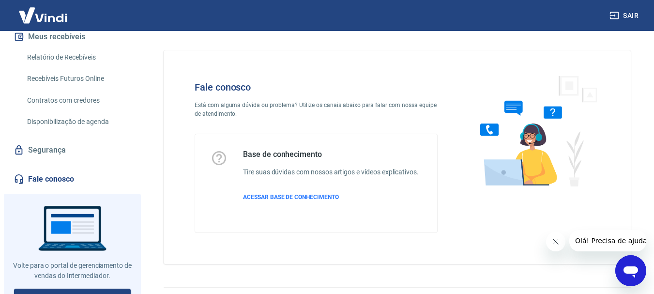
scroll to position [230, 0]
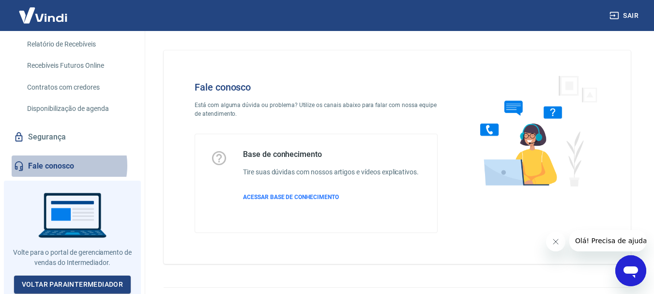
click at [59, 165] on link "Fale conosco" at bounding box center [73, 165] width 122 height 21
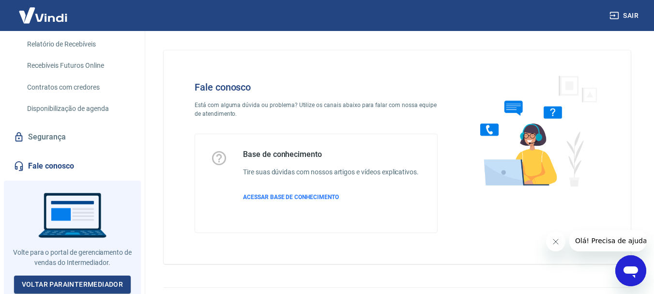
drag, startPoint x: 630, startPoint y: 274, endPoint x: 1246, endPoint y: 529, distance: 666.4
click at [630, 274] on icon "Abrir janela de mensagens" at bounding box center [631, 272] width 15 height 12
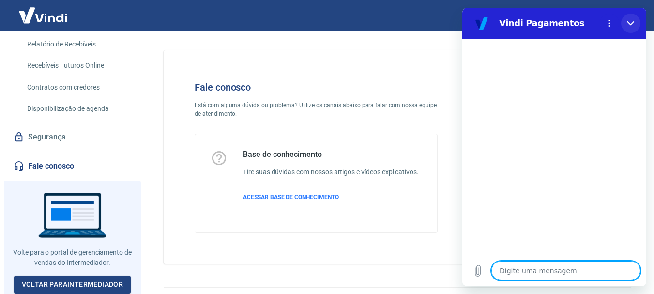
click at [625, 20] on button "Fechar" at bounding box center [630, 23] width 19 height 19
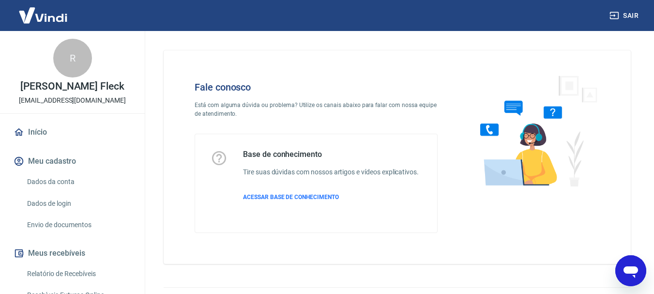
click at [31, 13] on img at bounding box center [43, 15] width 63 height 30
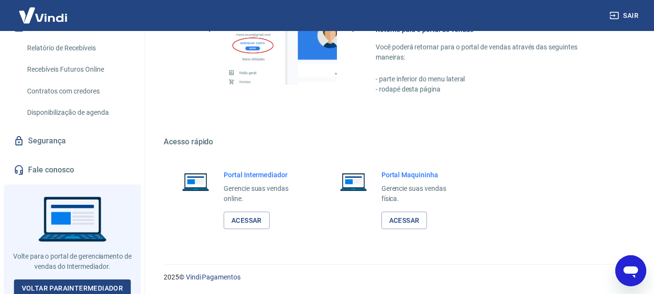
scroll to position [230, 0]
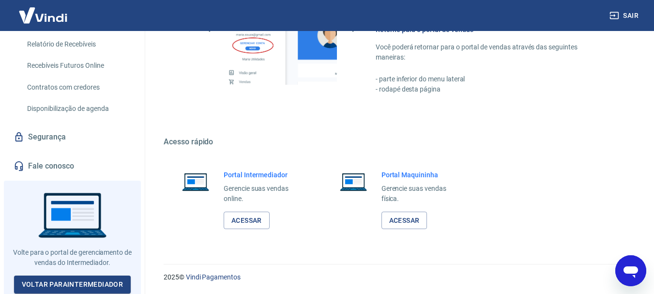
type textarea "x"
